Goal: Transaction & Acquisition: Purchase product/service

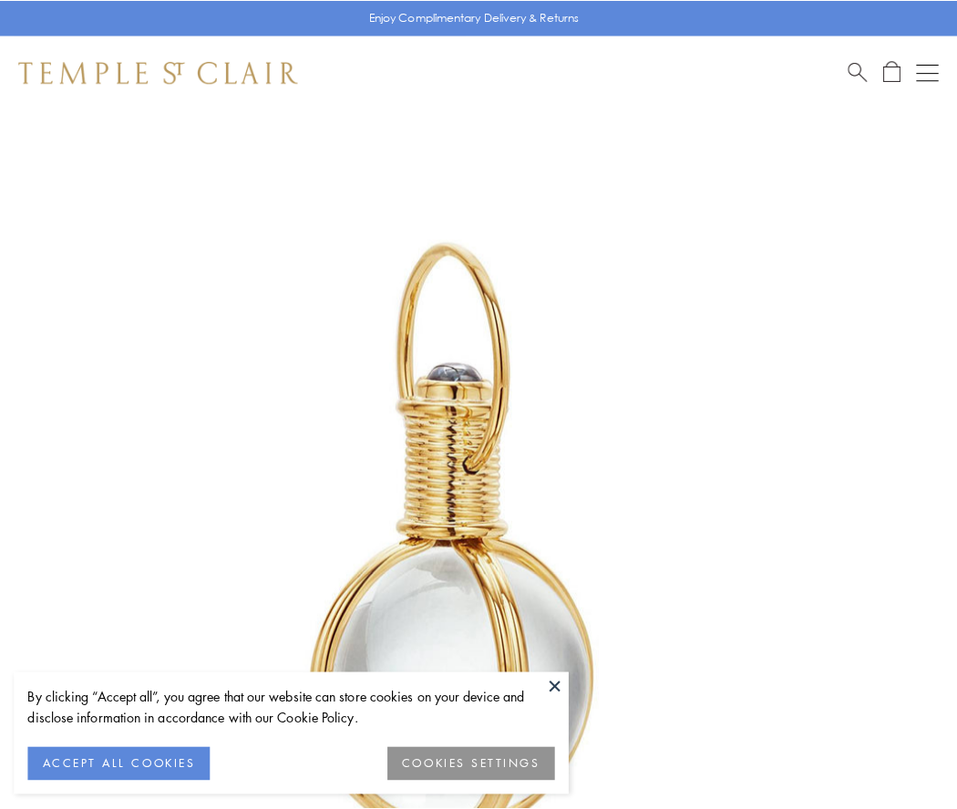
scroll to position [476, 0]
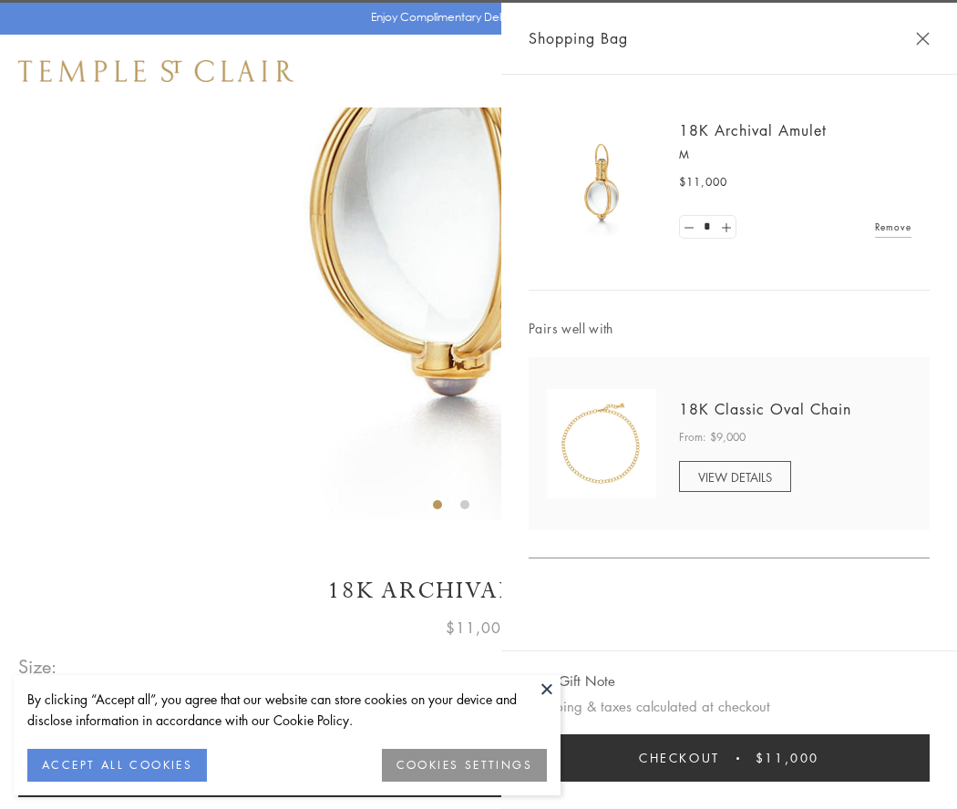
click at [729, 758] on button "Checkout $11,000" at bounding box center [728, 757] width 401 height 47
